Goal: Task Accomplishment & Management: Manage account settings

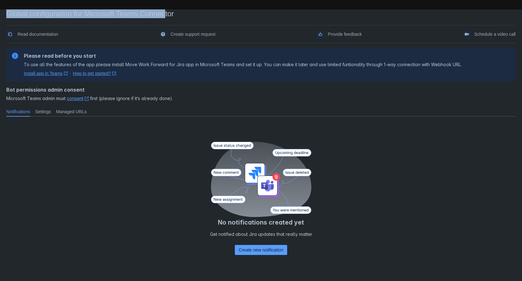
drag, startPoint x: 4, startPoint y: 14, endPoint x: 170, endPoint y: 17, distance: 165.3
click at [170, 17] on section "Global configuration for Microsoft Teams Connector Read documentation Create su…" at bounding box center [261, 155] width 522 height 292
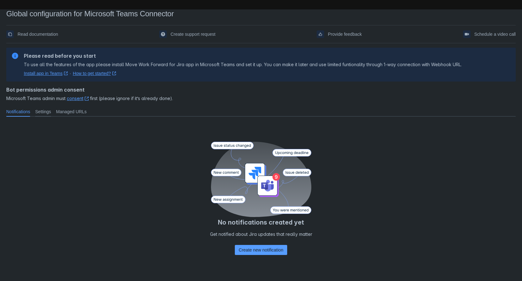
click at [41, 110] on span "Settings" at bounding box center [43, 111] width 16 height 6
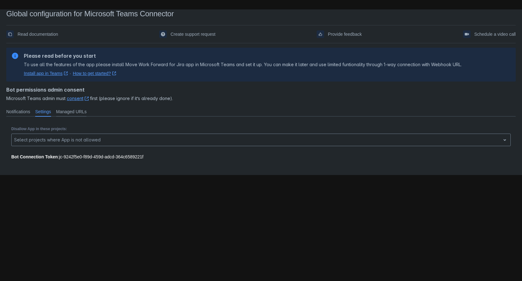
click at [78, 111] on span "Managed URLs" at bounding box center [71, 111] width 30 height 6
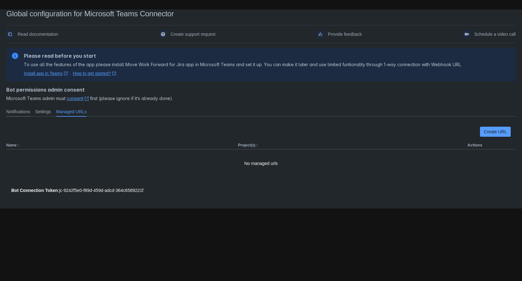
click at [19, 112] on span "Notifications" at bounding box center [18, 111] width 24 height 6
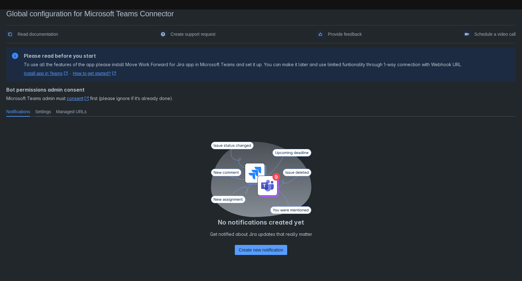
click at [39, 112] on span "Settings" at bounding box center [43, 111] width 16 height 6
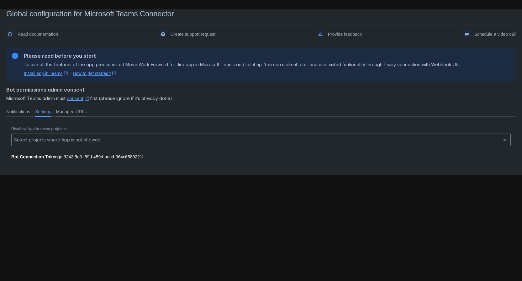
click at [70, 112] on span "Managed URLs" at bounding box center [71, 111] width 30 height 6
